Goal: Use online tool/utility: Utilize a website feature to perform a specific function

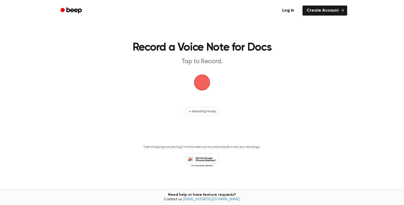
click at [208, 83] on span "button" at bounding box center [202, 83] width 22 height 22
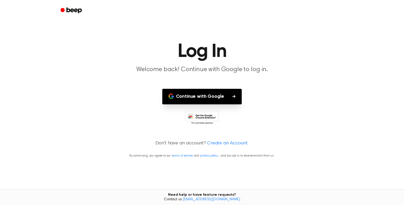
click at [220, 99] on button "Continue with Google" at bounding box center [202, 97] width 80 height 16
click at [235, 95] on icon "button" at bounding box center [233, 96] width 3 height 3
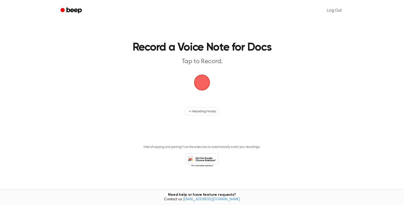
click at [197, 86] on span "button" at bounding box center [201, 82] width 29 height 29
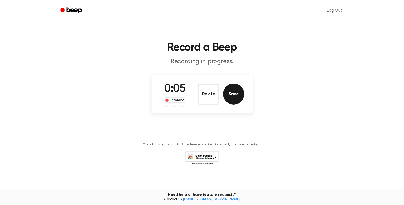
click at [230, 92] on button "Save" at bounding box center [233, 93] width 21 height 21
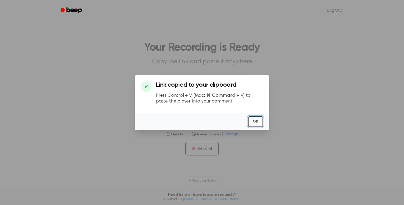
click at [252, 122] on button "OK" at bounding box center [255, 121] width 15 height 11
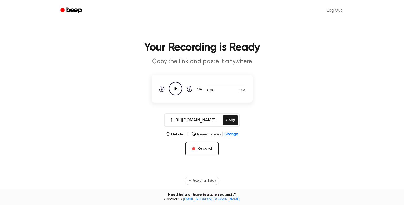
click at [174, 89] on icon "Play Audio" at bounding box center [175, 88] width 13 height 13
click at [188, 88] on icon "Skip 5 seconds" at bounding box center [189, 88] width 6 height 7
click at [209, 149] on button "Record" at bounding box center [201, 148] width 33 height 14
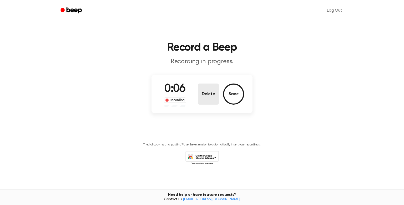
click at [209, 96] on button "Delete" at bounding box center [208, 93] width 21 height 21
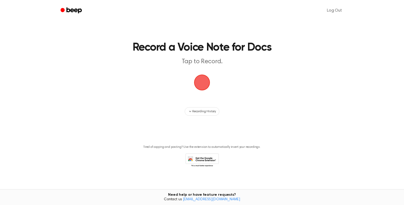
click at [205, 86] on span "button" at bounding box center [202, 82] width 23 height 23
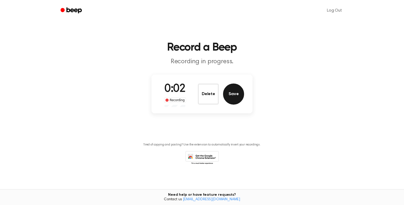
click at [231, 95] on button "Save" at bounding box center [233, 93] width 21 height 21
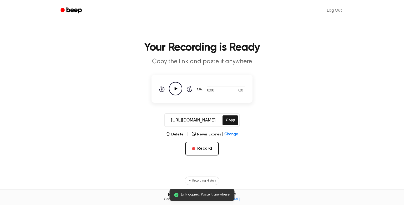
click at [175, 85] on icon "Play Audio" at bounding box center [175, 88] width 13 height 13
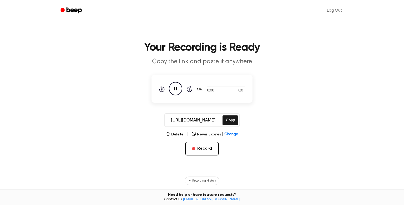
click at [198, 86] on button "1.0x" at bounding box center [200, 89] width 8 height 9
click at [204, 147] on div "2.0x" at bounding box center [206, 150] width 20 height 10
click at [199, 88] on button "2.0x" at bounding box center [200, 89] width 9 height 9
click at [209, 122] on div "1.0x" at bounding box center [206, 120] width 20 height 10
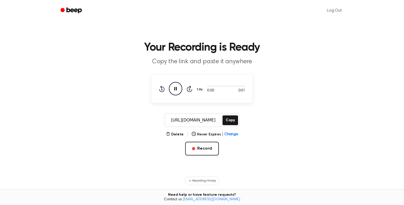
click at [187, 87] on icon at bounding box center [190, 88] width 6 height 6
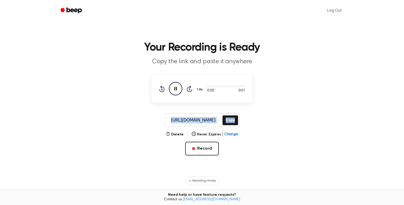
click at [187, 87] on icon at bounding box center [190, 88] width 6 height 6
